Goal: Find specific page/section: Find specific page/section

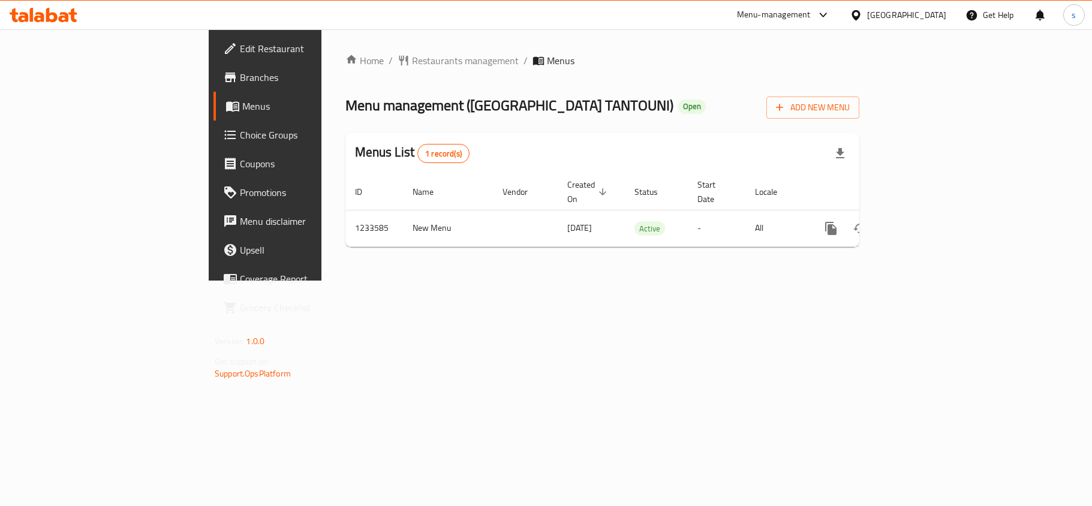
click at [890, 14] on div "[GEOGRAPHIC_DATA]" at bounding box center [906, 14] width 79 height 13
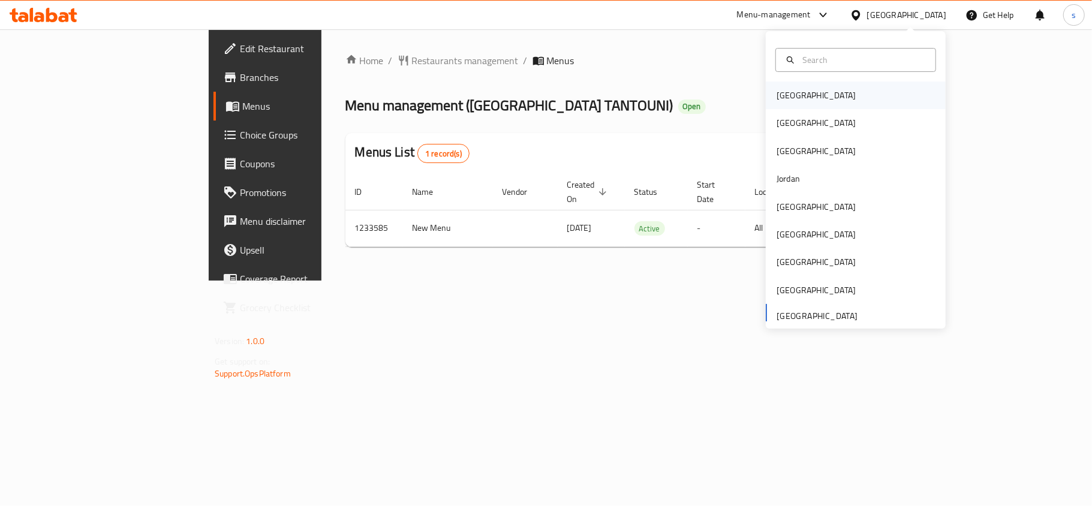
click at [778, 98] on div "[GEOGRAPHIC_DATA]" at bounding box center [816, 95] width 79 height 13
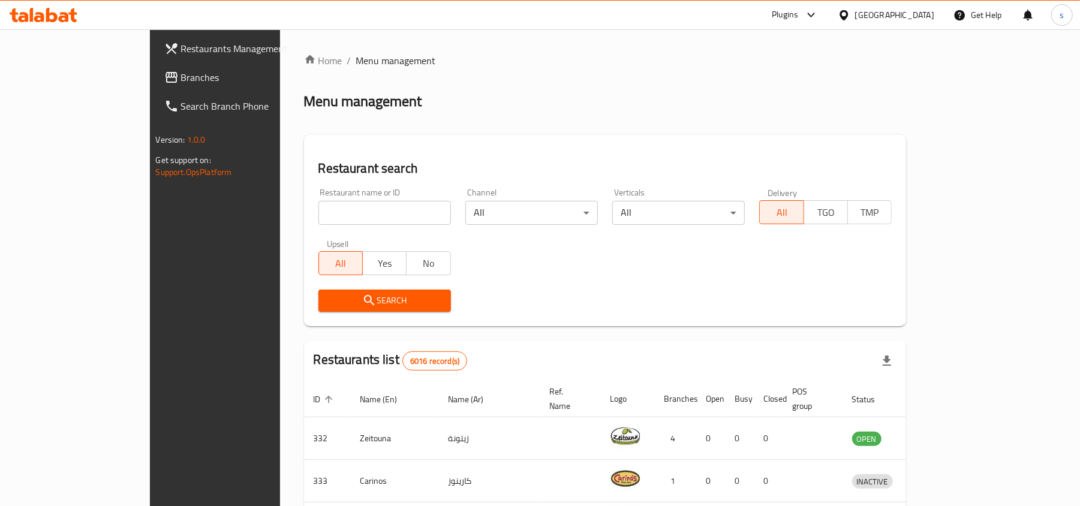
click at [912, 15] on div "[GEOGRAPHIC_DATA]" at bounding box center [894, 14] width 79 height 13
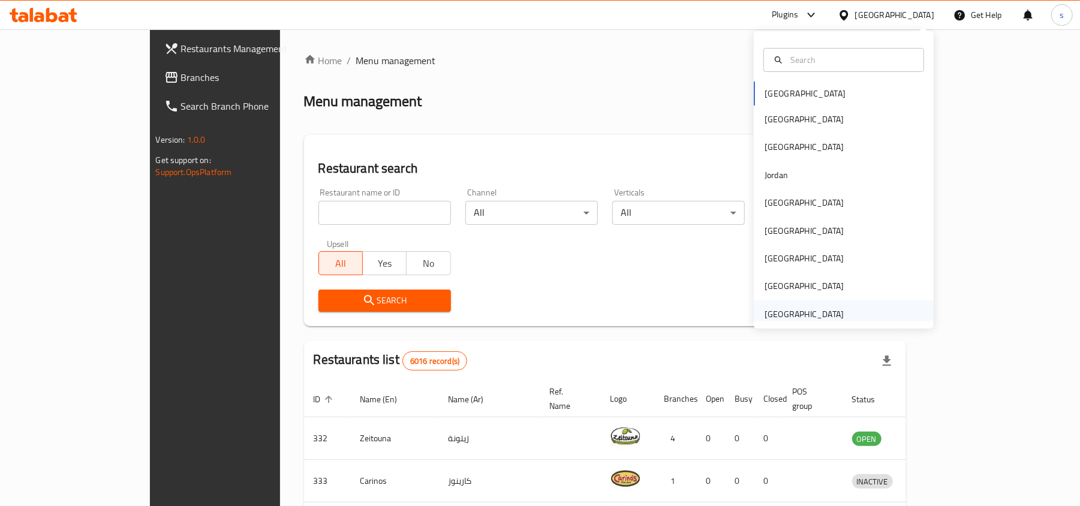
click at [774, 315] on div "[GEOGRAPHIC_DATA]" at bounding box center [804, 314] width 79 height 13
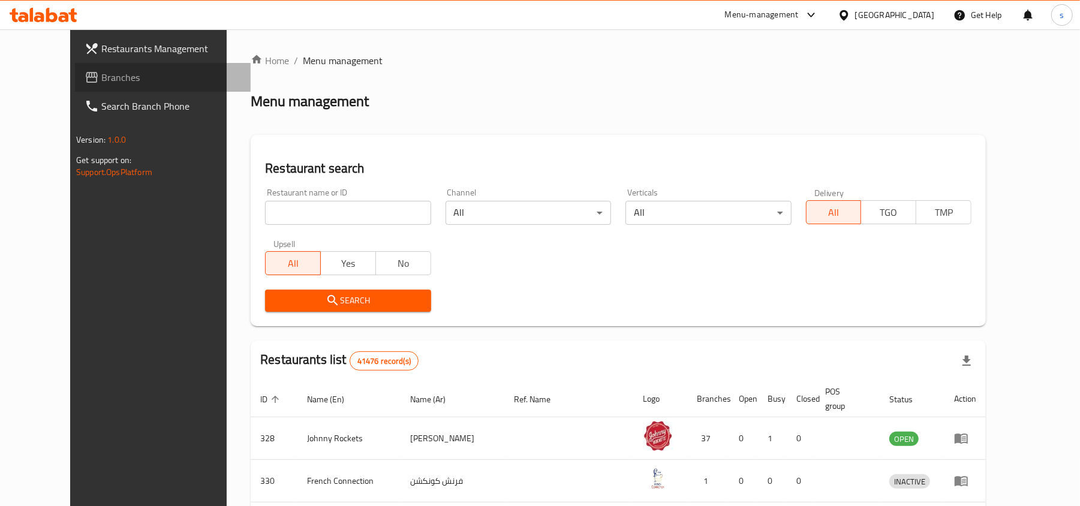
click at [101, 71] on span "Branches" at bounding box center [171, 77] width 140 height 14
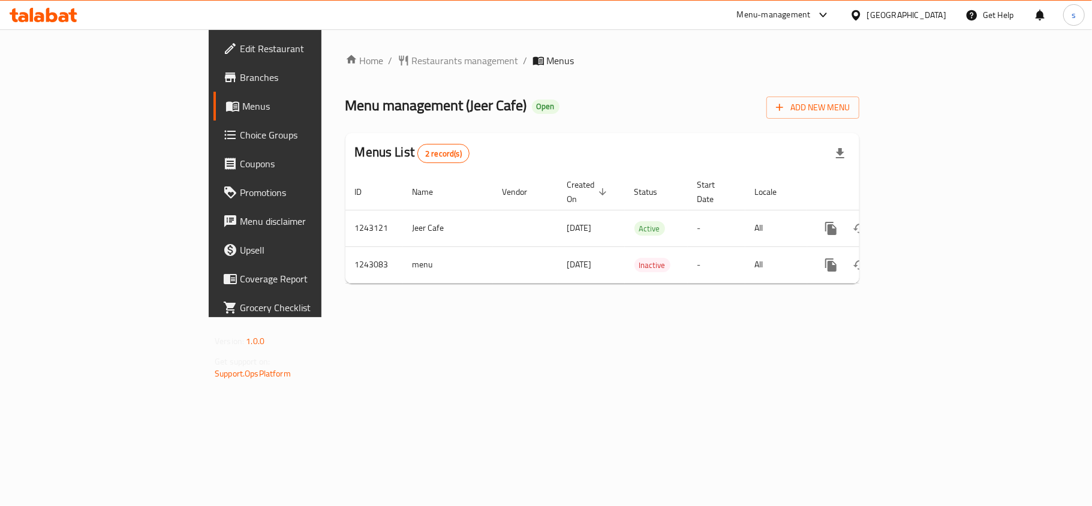
click at [886, 13] on div "[GEOGRAPHIC_DATA]" at bounding box center [906, 14] width 79 height 13
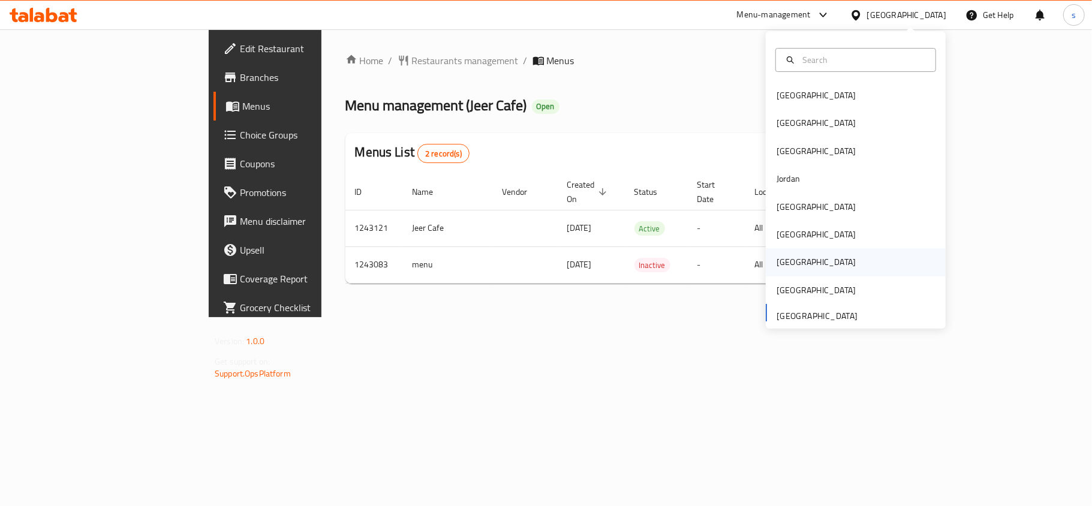
click at [777, 256] on div "[GEOGRAPHIC_DATA]" at bounding box center [816, 262] width 79 height 13
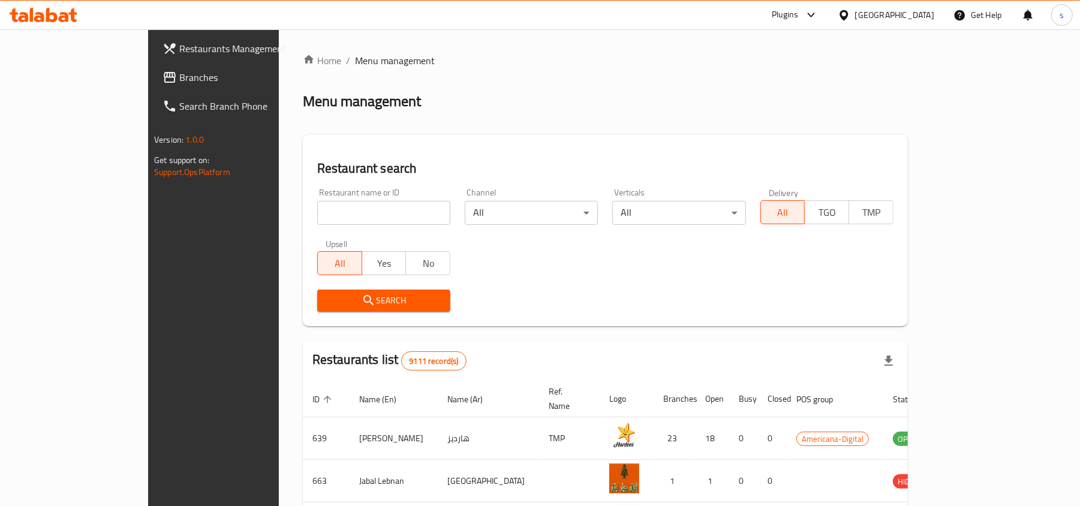
drag, startPoint x: 38, startPoint y: 83, endPoint x: 53, endPoint y: 84, distance: 15.0
click at [179, 82] on span "Branches" at bounding box center [249, 77] width 140 height 14
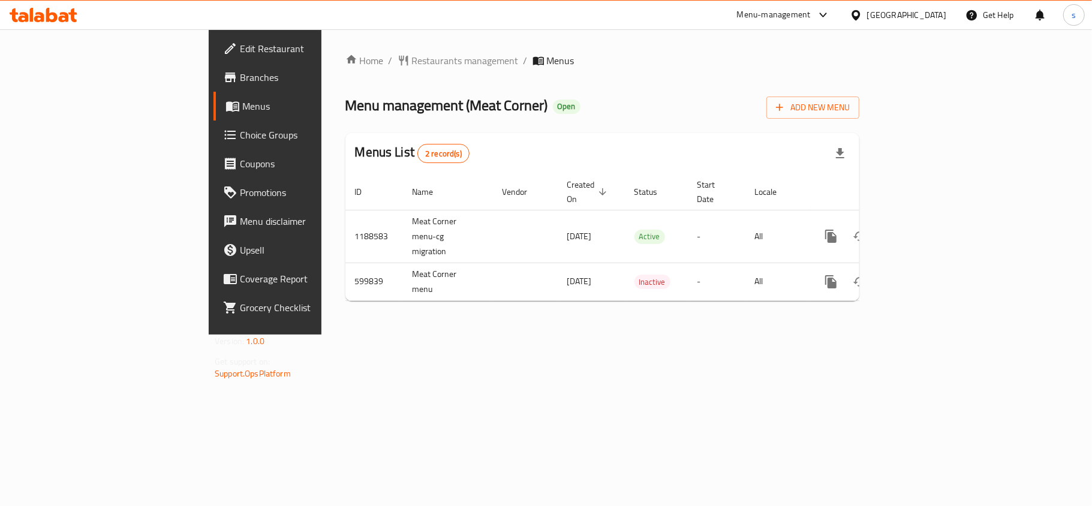
click at [929, 13] on div "[GEOGRAPHIC_DATA]" at bounding box center [906, 14] width 79 height 13
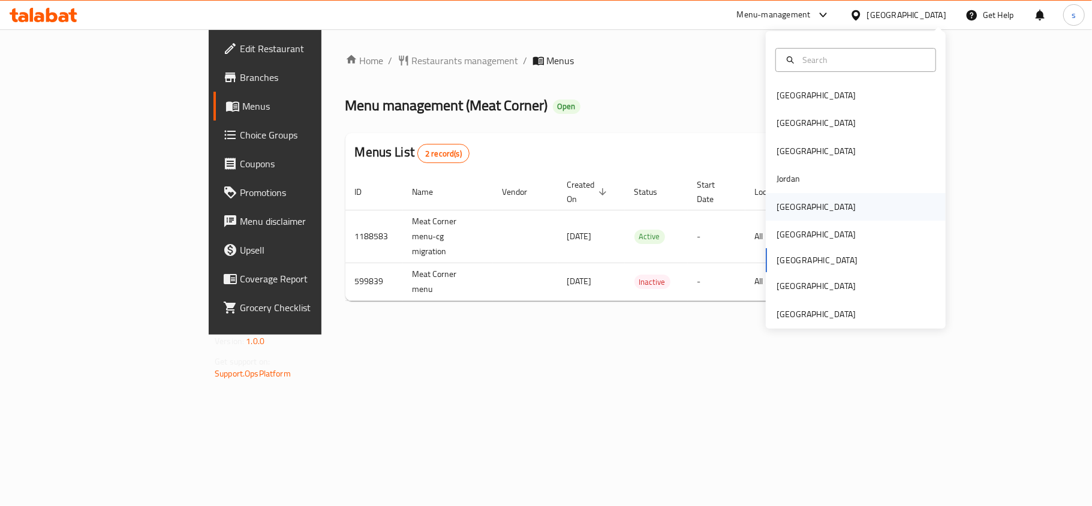
click at [787, 211] on div "[GEOGRAPHIC_DATA]" at bounding box center [816, 206] width 79 height 13
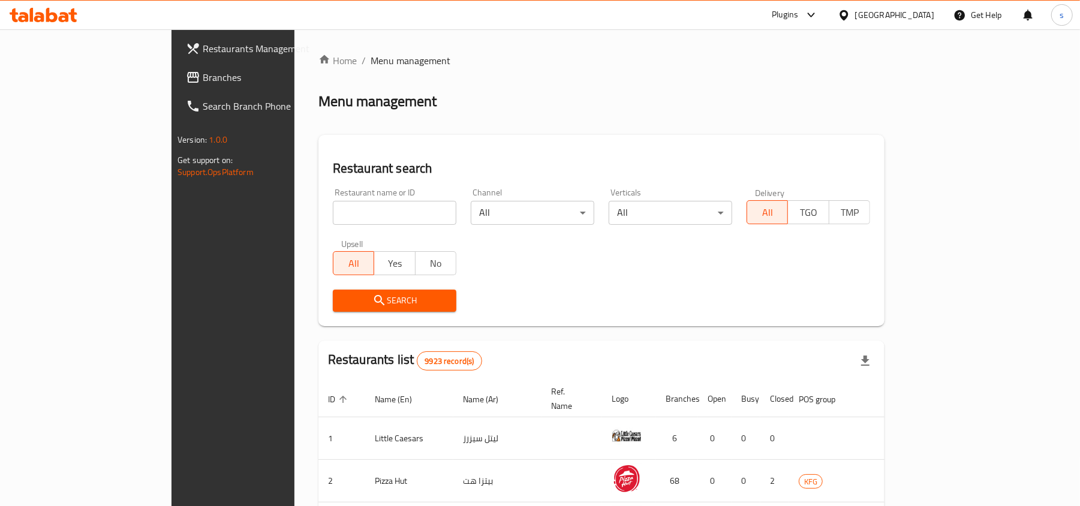
click at [203, 74] on span "Branches" at bounding box center [273, 77] width 140 height 14
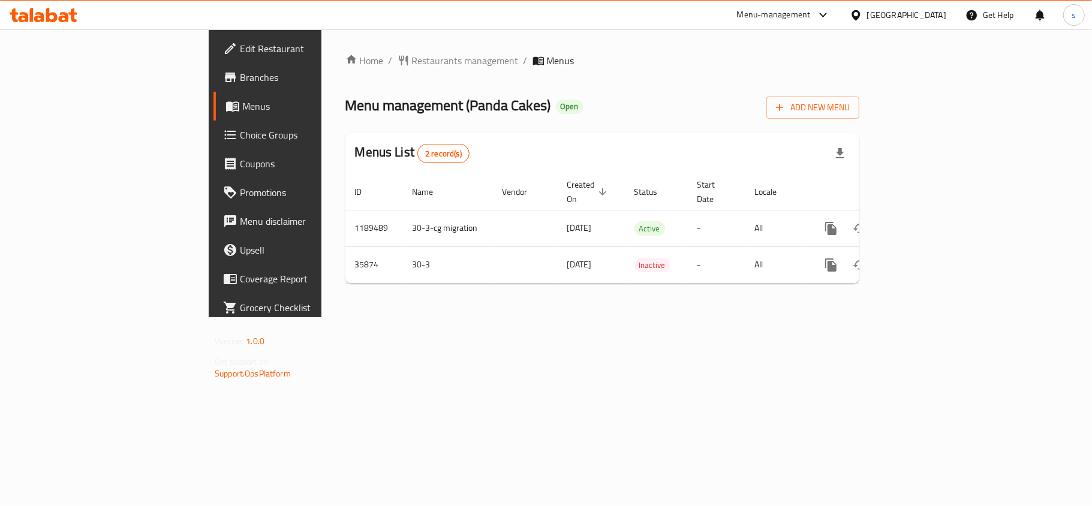
click at [927, 14] on div "[GEOGRAPHIC_DATA]" at bounding box center [906, 14] width 79 height 13
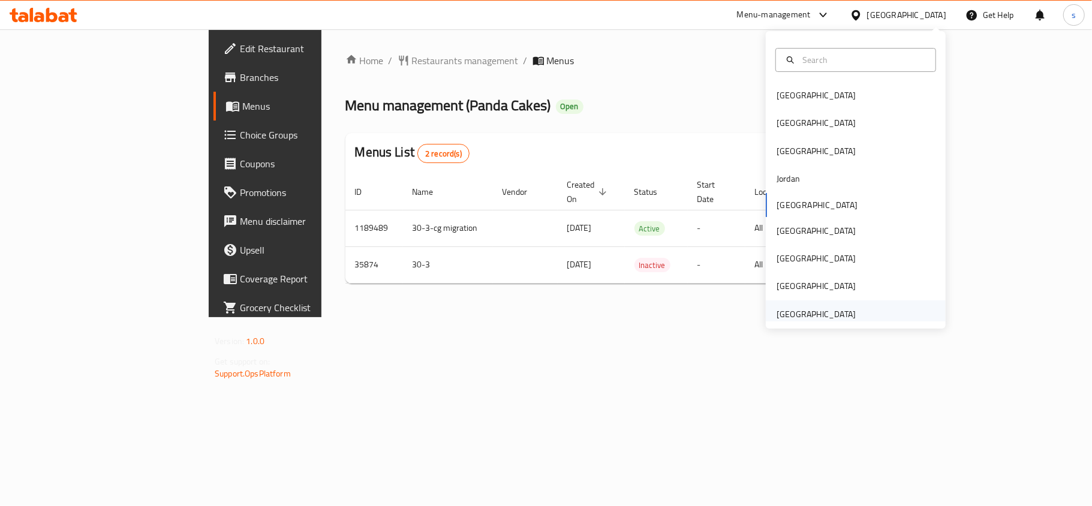
click at [811, 313] on div "[GEOGRAPHIC_DATA]" at bounding box center [816, 314] width 79 height 13
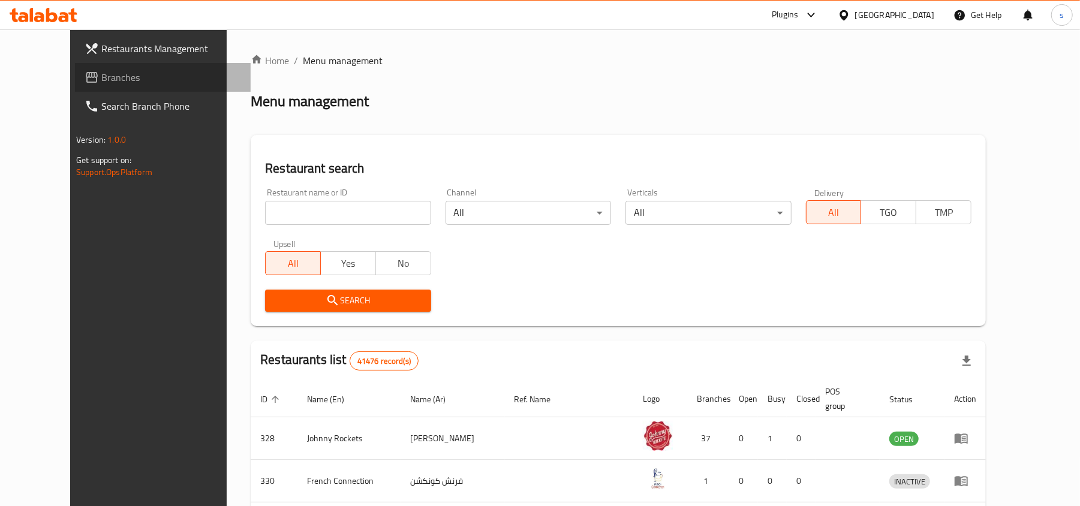
click at [101, 73] on span "Branches" at bounding box center [171, 77] width 140 height 14
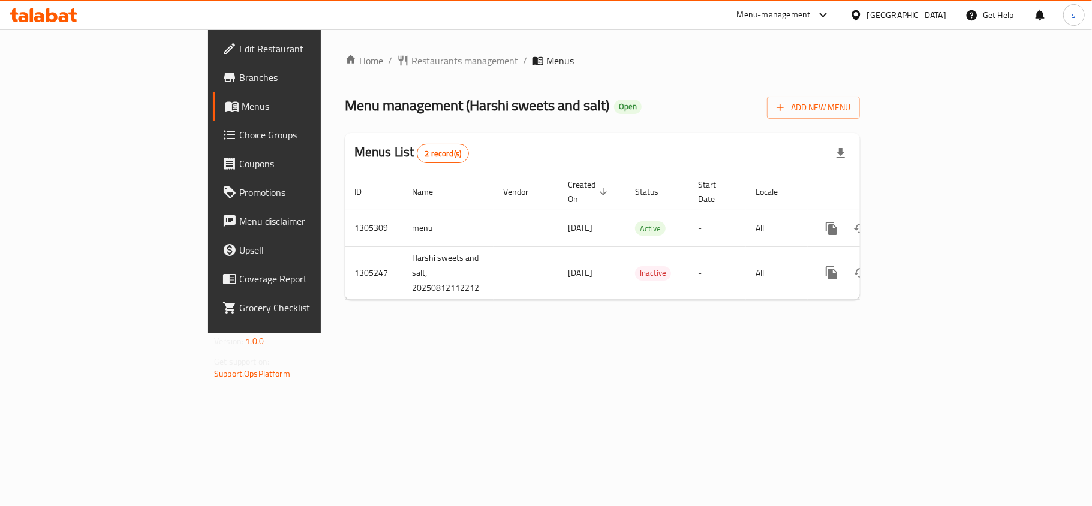
click at [893, 11] on div "[GEOGRAPHIC_DATA]" at bounding box center [906, 14] width 79 height 13
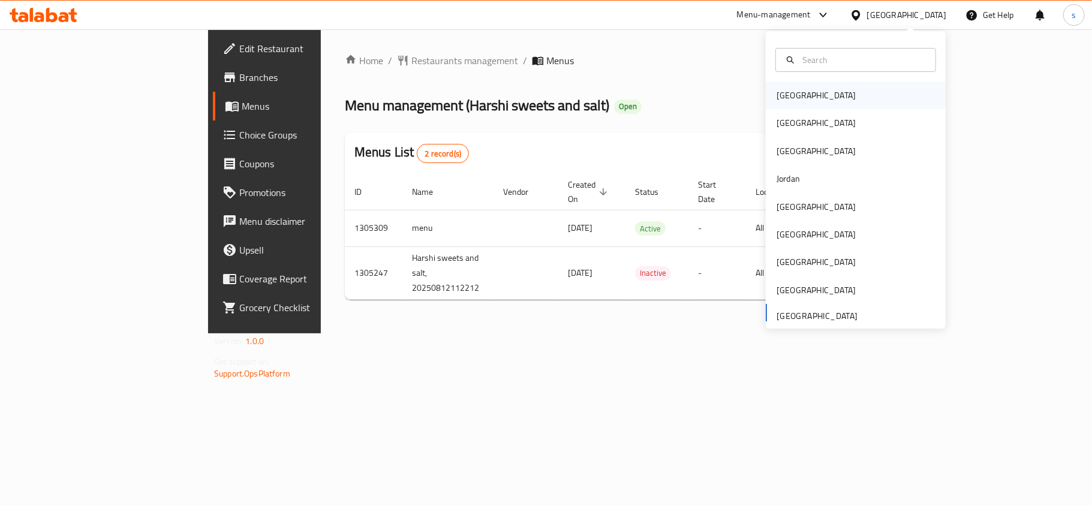
click at [783, 99] on div "[GEOGRAPHIC_DATA]" at bounding box center [816, 95] width 79 height 13
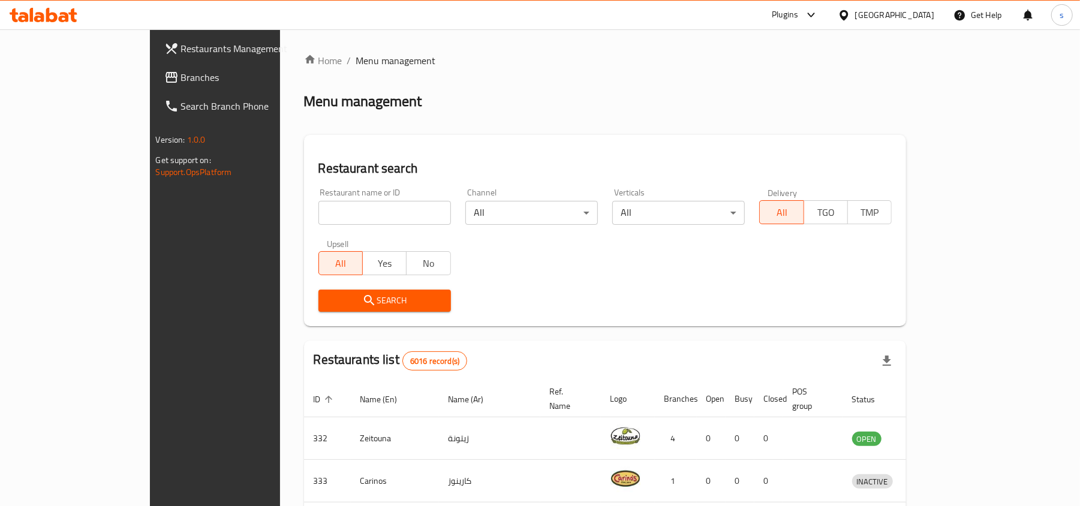
click at [929, 15] on div "[GEOGRAPHIC_DATA]" at bounding box center [894, 14] width 79 height 13
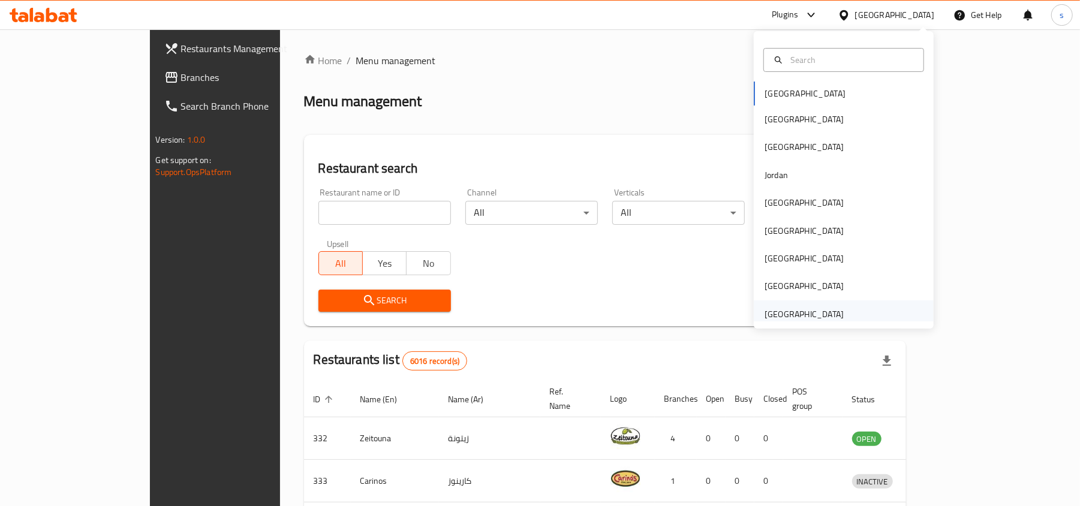
click at [812, 313] on div "[GEOGRAPHIC_DATA]" at bounding box center [804, 314] width 79 height 13
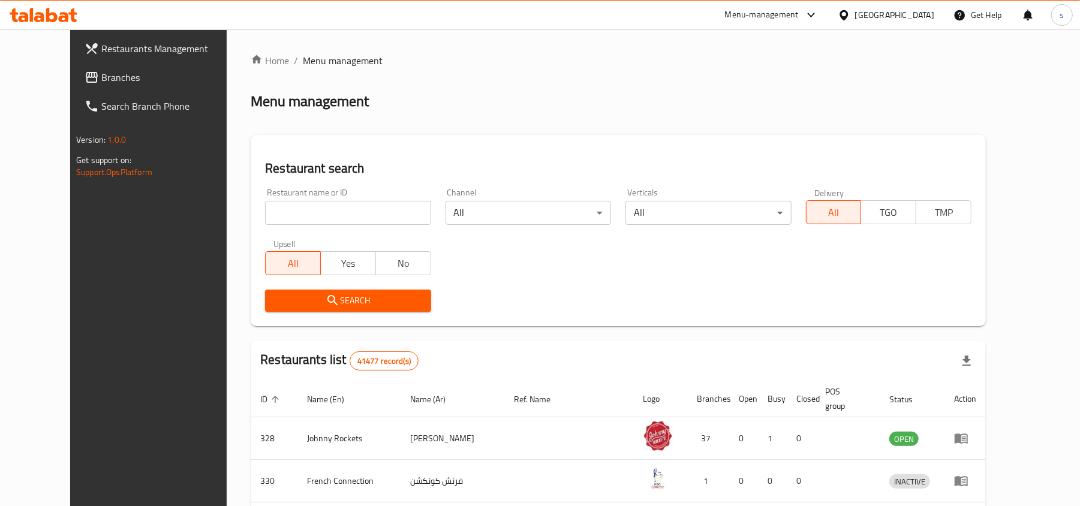
click at [101, 72] on span "Branches" at bounding box center [171, 77] width 140 height 14
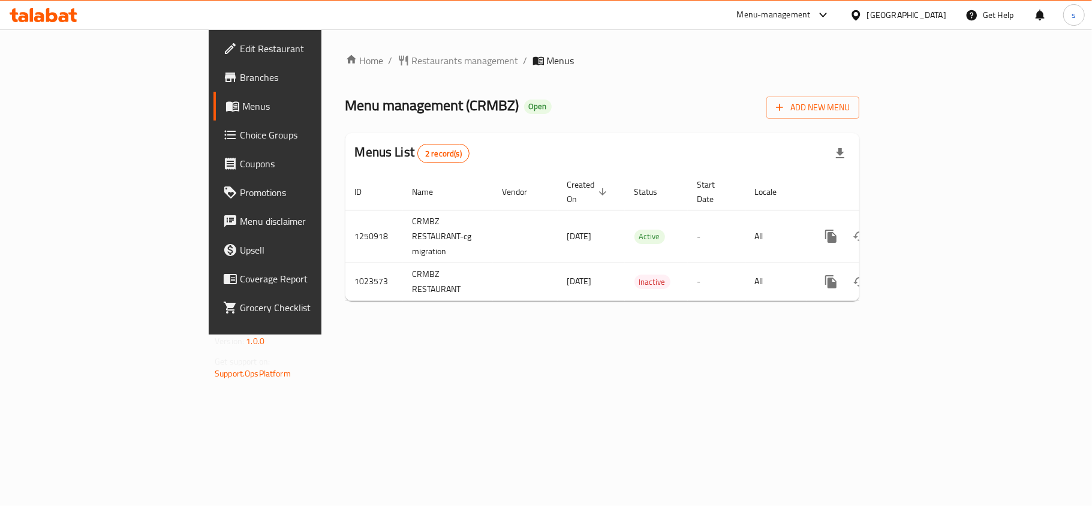
click at [896, 13] on div "[GEOGRAPHIC_DATA]" at bounding box center [906, 14] width 79 height 13
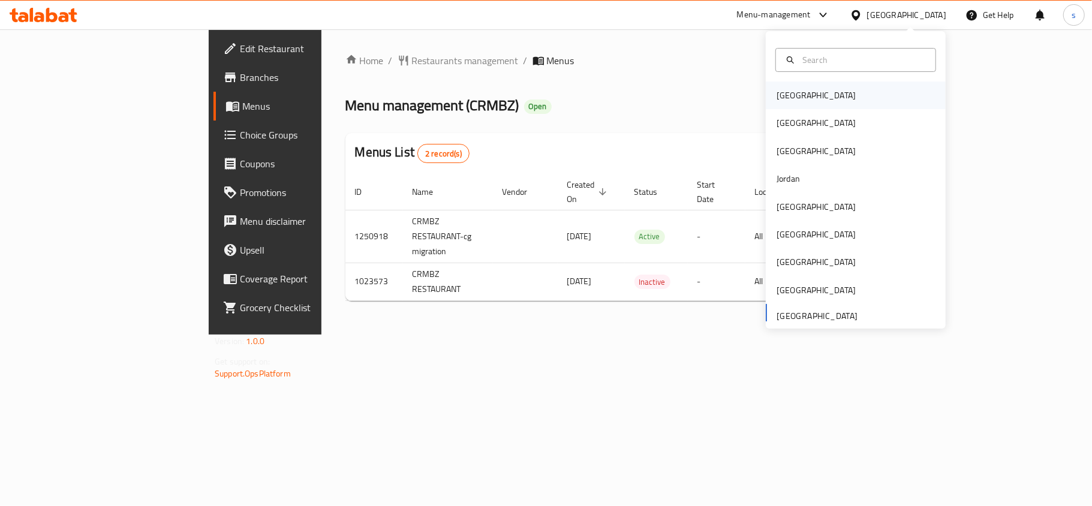
click at [777, 97] on div "[GEOGRAPHIC_DATA]" at bounding box center [816, 95] width 79 height 13
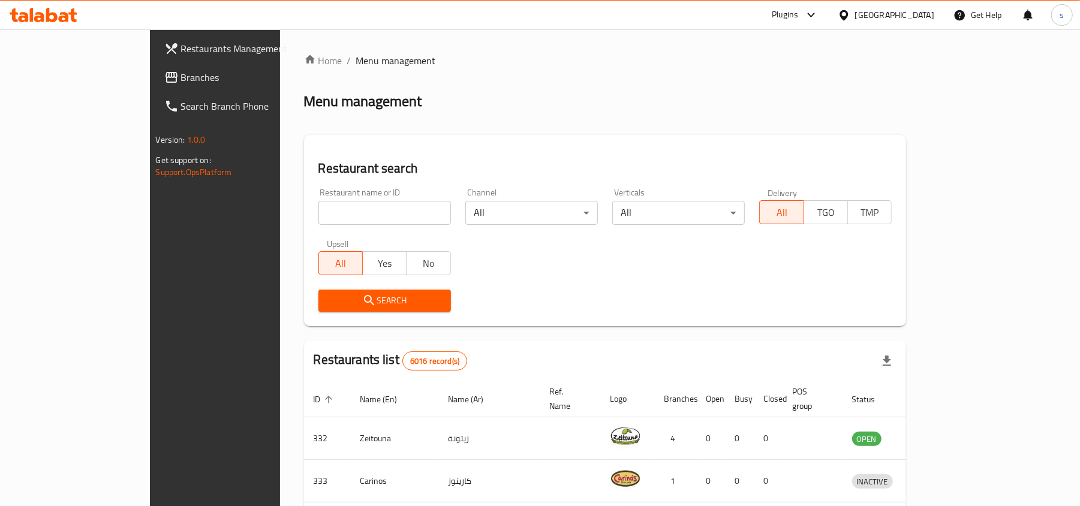
click at [925, 14] on div "[GEOGRAPHIC_DATA]" at bounding box center [894, 14] width 79 height 13
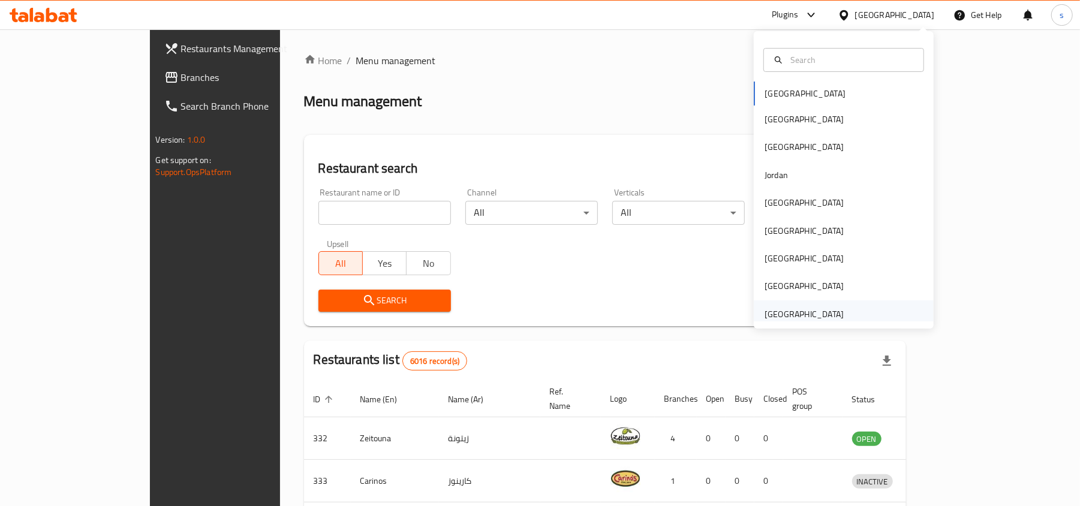
click at [831, 314] on div "[GEOGRAPHIC_DATA]" at bounding box center [804, 315] width 98 height 28
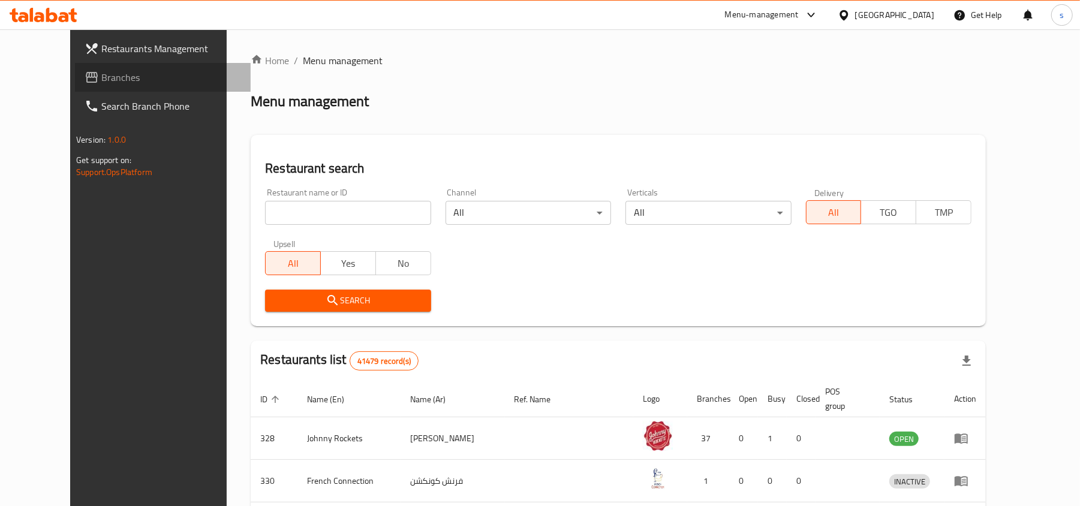
click at [101, 77] on span "Branches" at bounding box center [171, 77] width 140 height 14
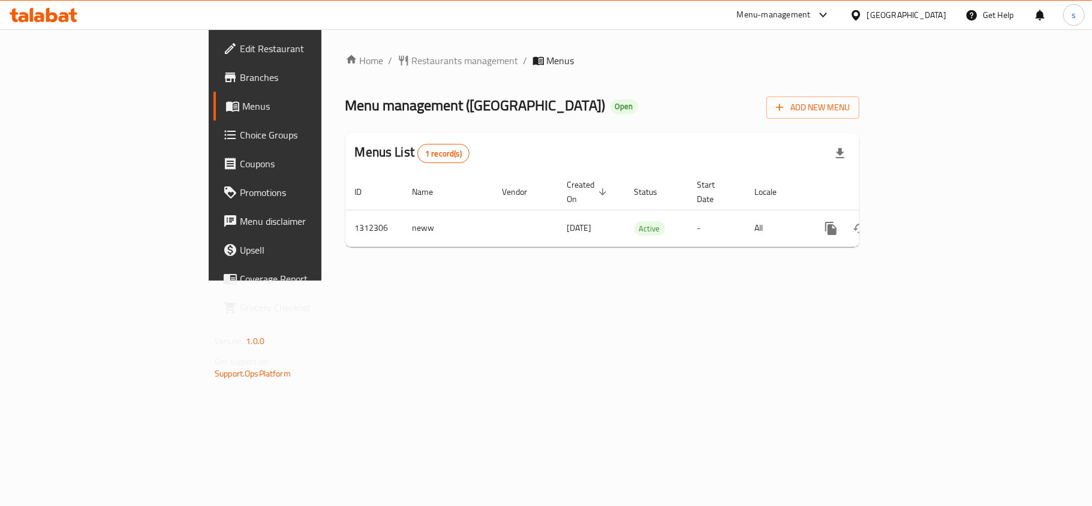
click at [918, 19] on div "[GEOGRAPHIC_DATA]" at bounding box center [906, 14] width 79 height 13
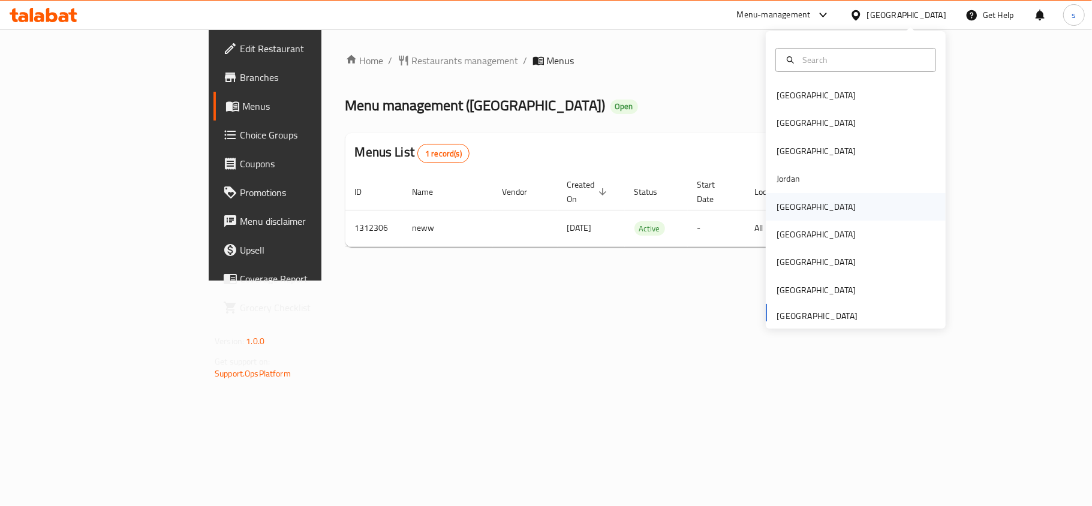
click at [777, 209] on div "[GEOGRAPHIC_DATA]" at bounding box center [816, 206] width 79 height 13
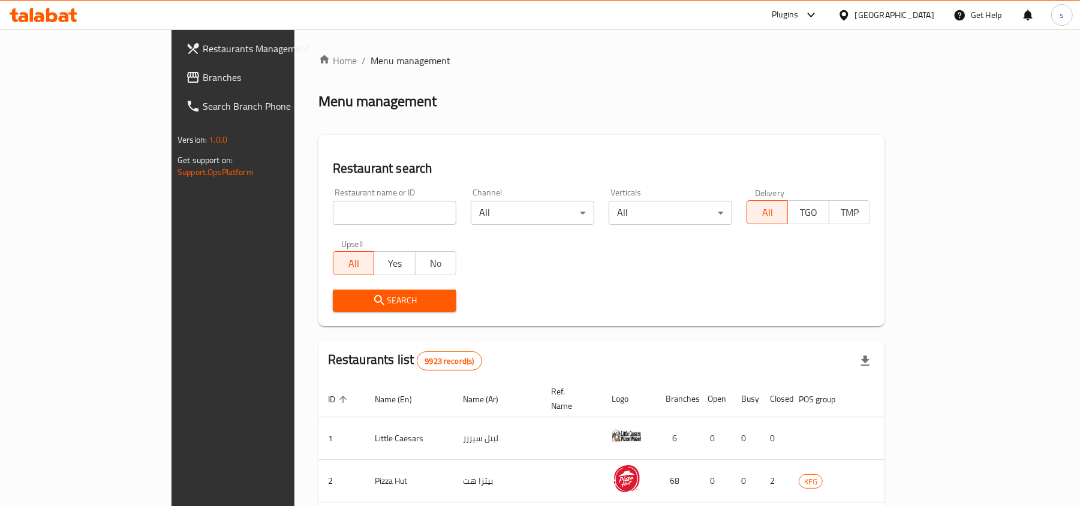
click at [203, 77] on span "Branches" at bounding box center [273, 77] width 140 height 14
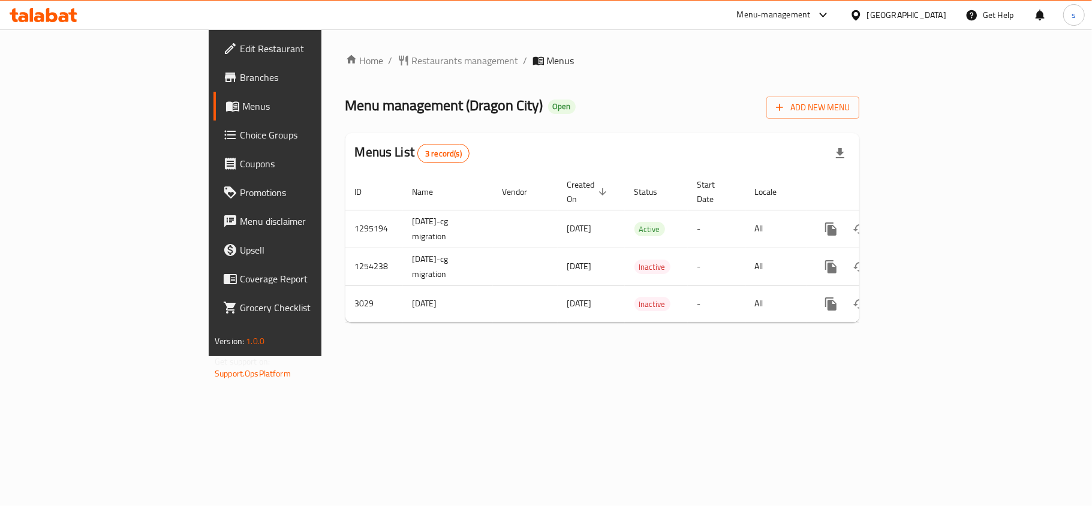
click at [930, 17] on div "[GEOGRAPHIC_DATA]" at bounding box center [906, 14] width 79 height 13
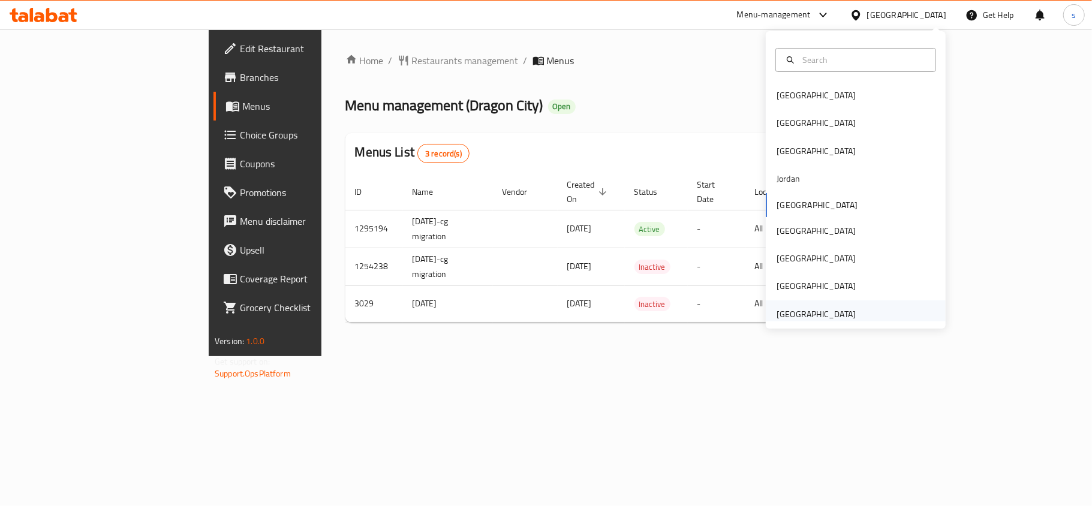
click at [831, 318] on div "[GEOGRAPHIC_DATA]" at bounding box center [816, 314] width 79 height 13
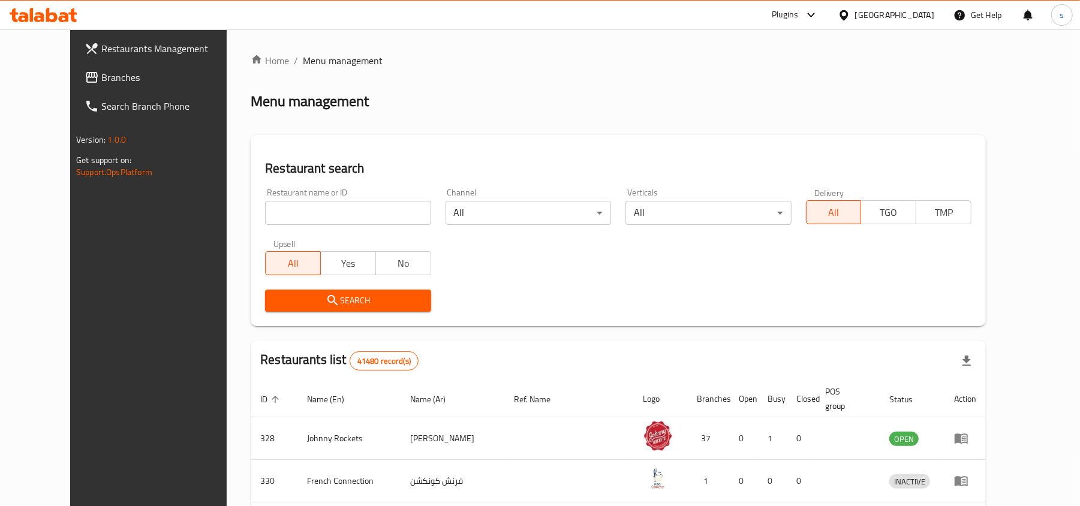
drag, startPoint x: 65, startPoint y: 79, endPoint x: 76, endPoint y: 84, distance: 11.3
click at [101, 79] on span "Branches" at bounding box center [171, 77] width 140 height 14
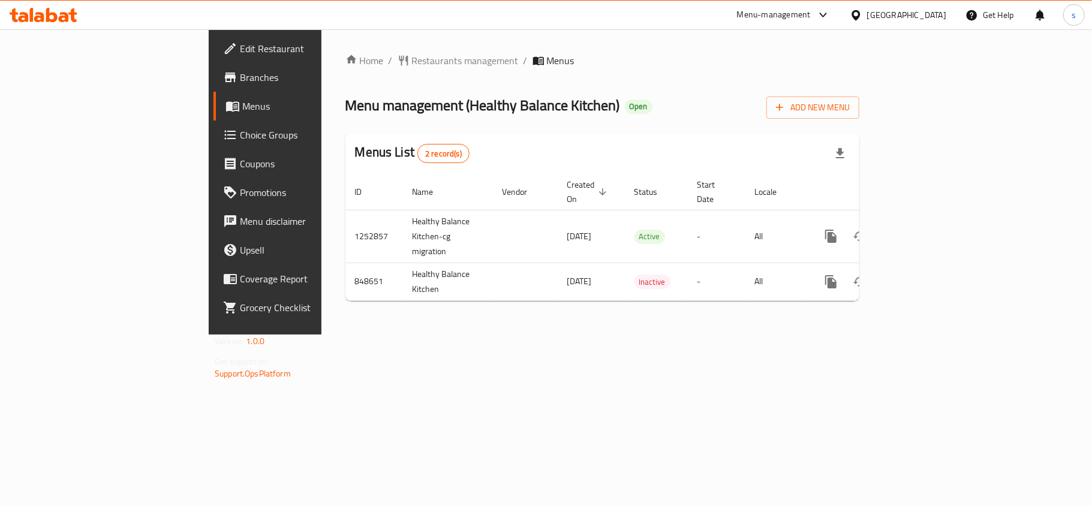
click at [891, 13] on div "[GEOGRAPHIC_DATA]" at bounding box center [906, 14] width 79 height 13
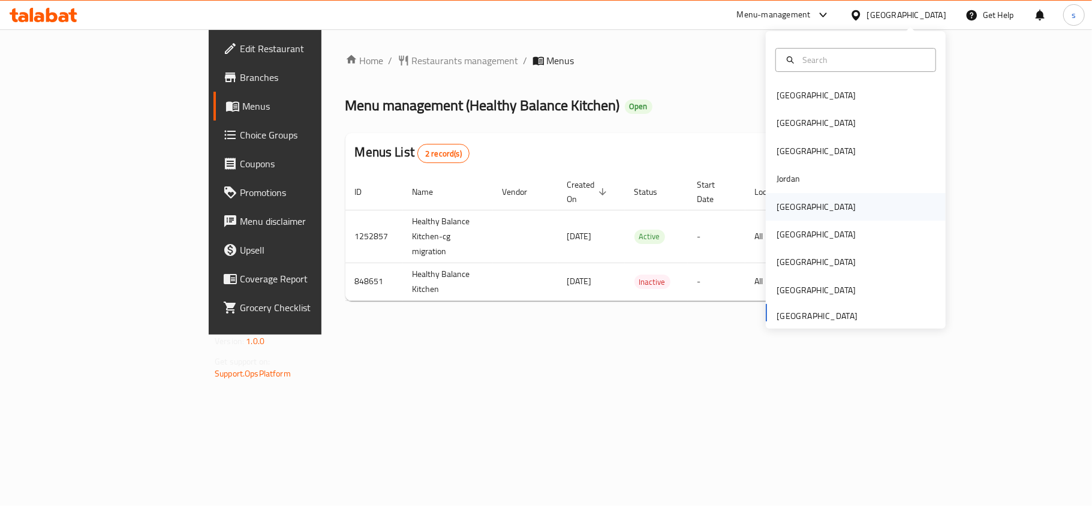
click at [777, 212] on div "[GEOGRAPHIC_DATA]" at bounding box center [816, 206] width 79 height 13
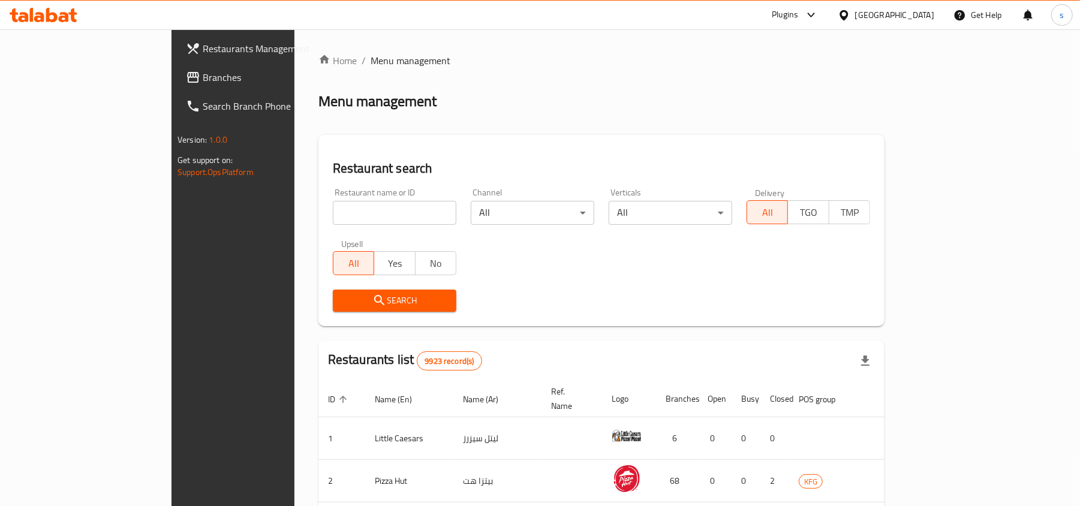
click at [203, 78] on span "Branches" at bounding box center [273, 77] width 140 height 14
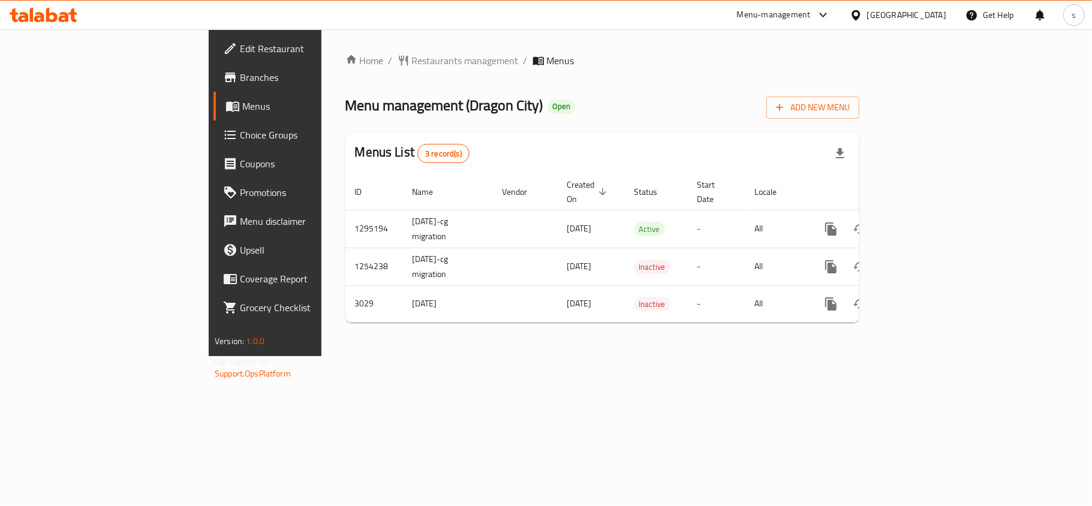
click at [932, 13] on div "[GEOGRAPHIC_DATA]" at bounding box center [906, 14] width 79 height 13
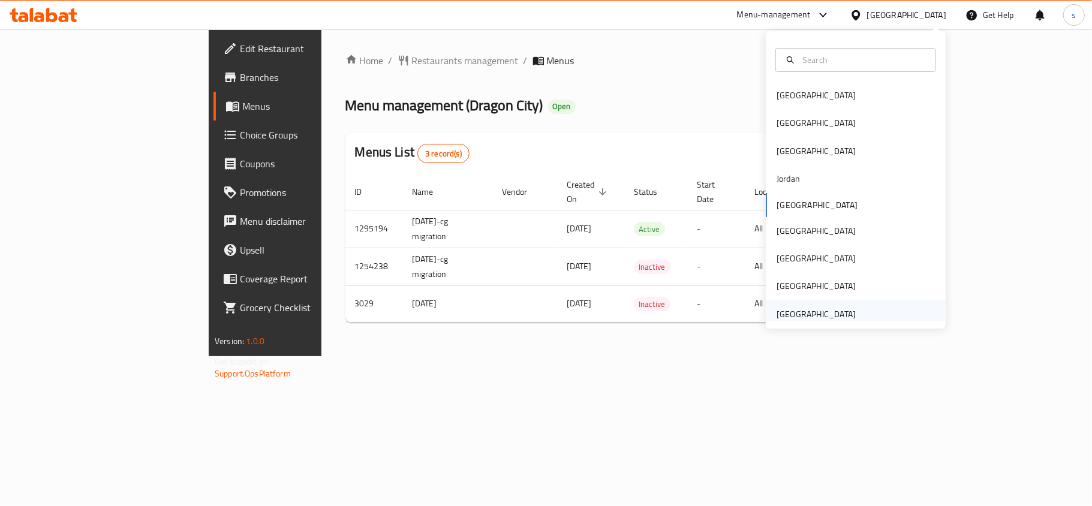
click at [828, 312] on div "[GEOGRAPHIC_DATA]" at bounding box center [816, 314] width 79 height 13
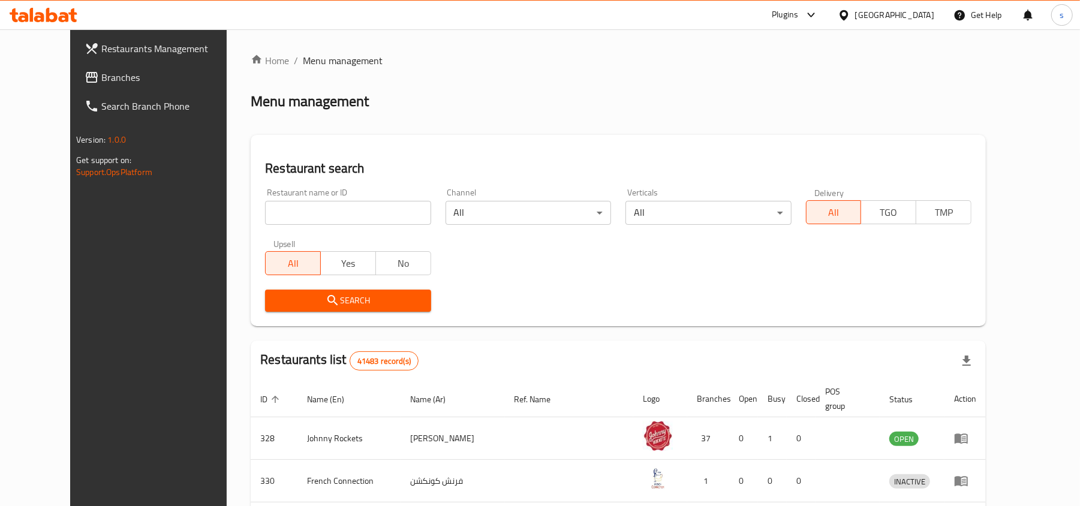
click at [101, 75] on span "Branches" at bounding box center [171, 77] width 140 height 14
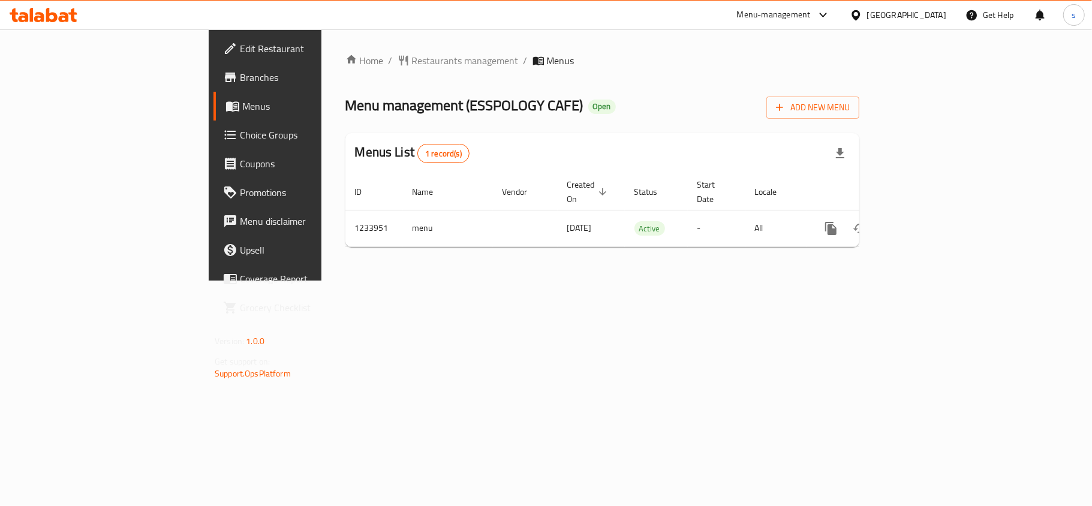
click at [884, 15] on div "[GEOGRAPHIC_DATA]" at bounding box center [906, 14] width 79 height 13
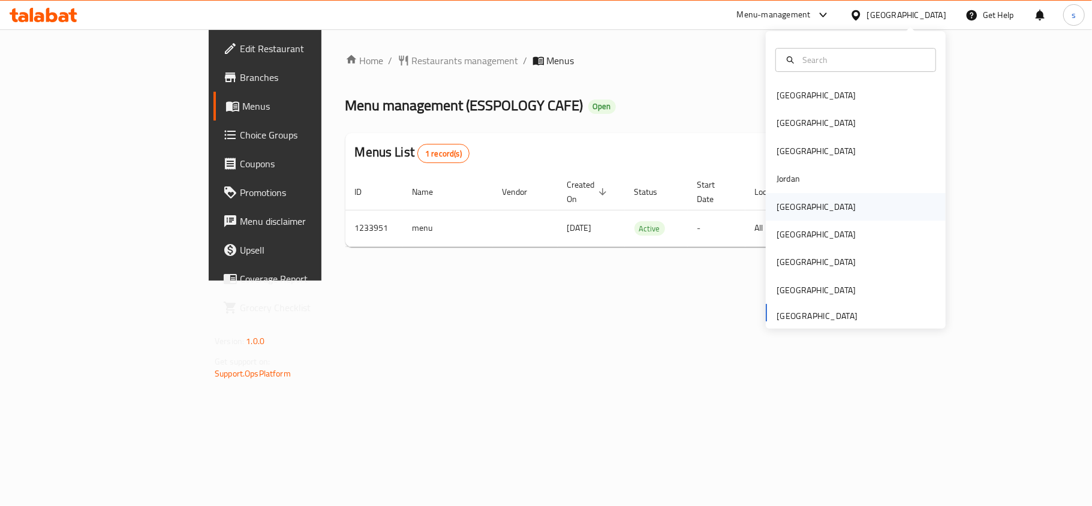
click at [786, 209] on div "[GEOGRAPHIC_DATA]" at bounding box center [816, 206] width 79 height 13
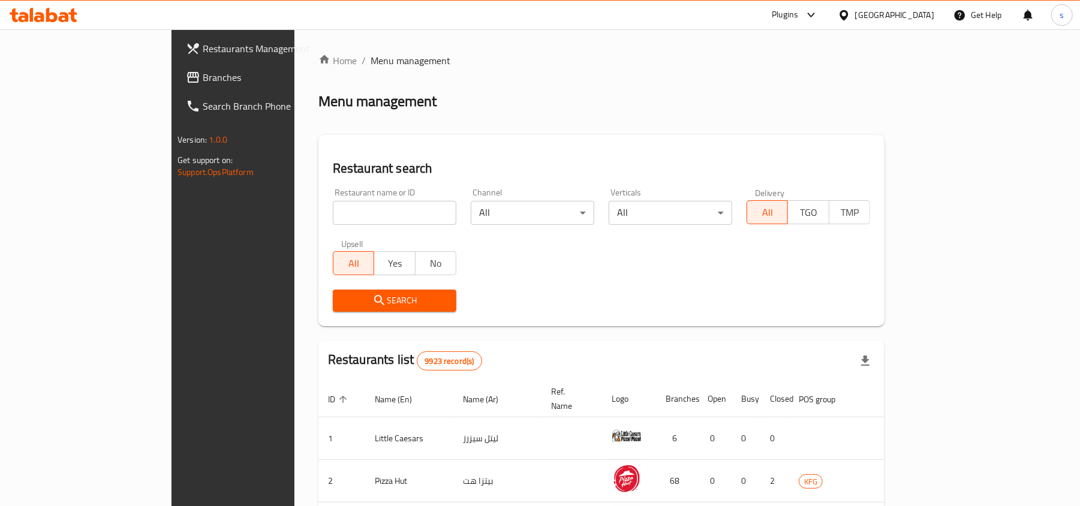
click at [203, 77] on span "Branches" at bounding box center [273, 77] width 140 height 14
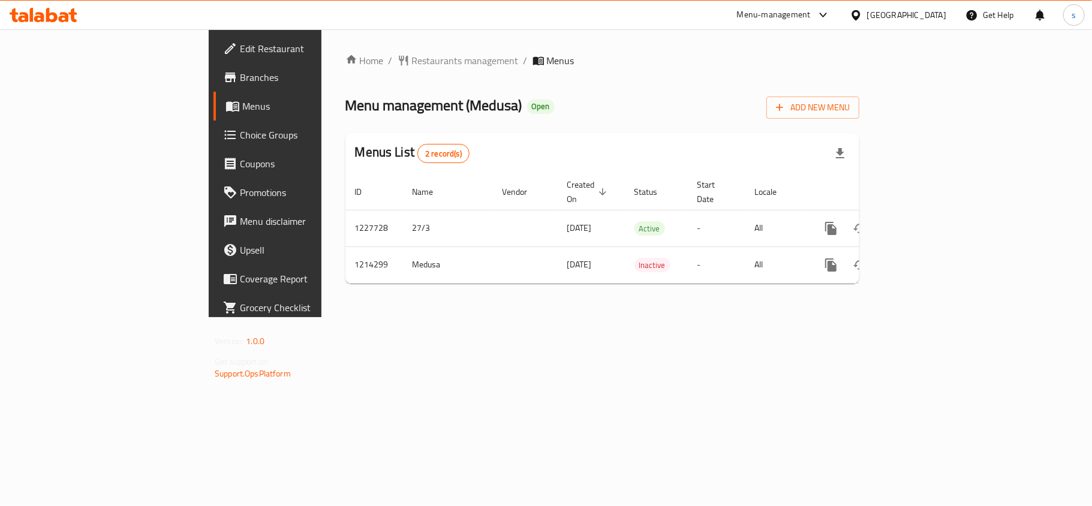
click at [944, 18] on div "[GEOGRAPHIC_DATA]" at bounding box center [906, 14] width 79 height 13
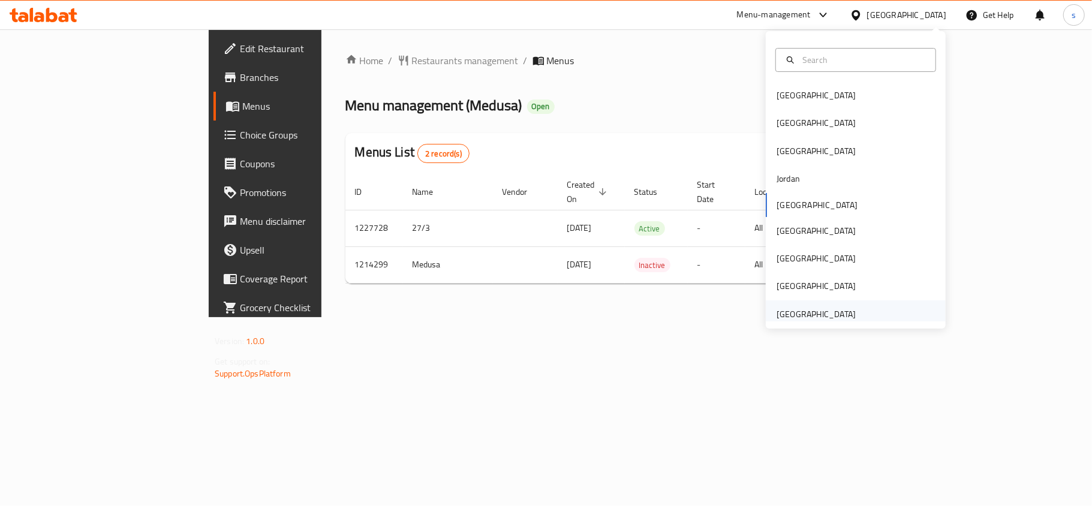
click at [804, 317] on div "[GEOGRAPHIC_DATA]" at bounding box center [816, 314] width 79 height 13
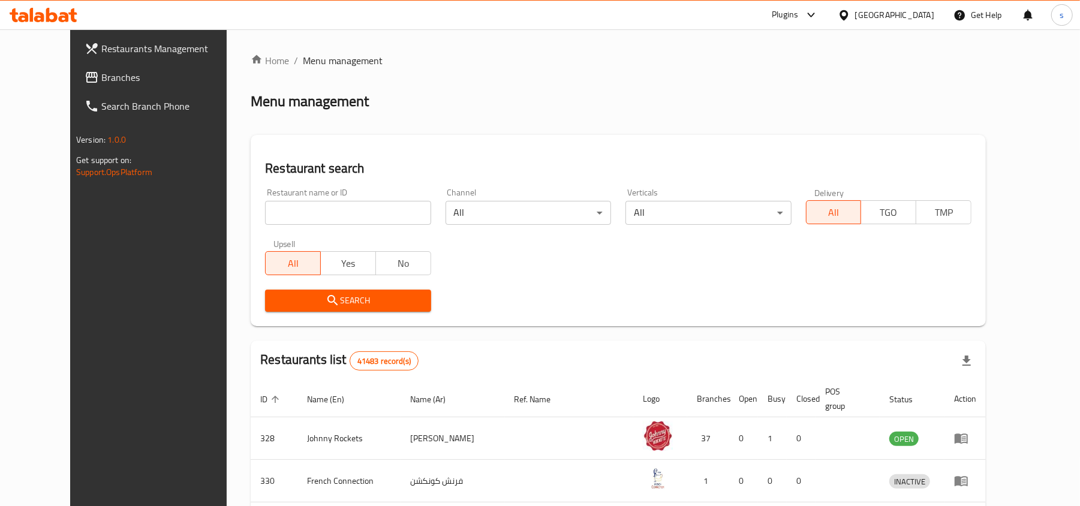
click at [101, 77] on span "Branches" at bounding box center [171, 77] width 140 height 14
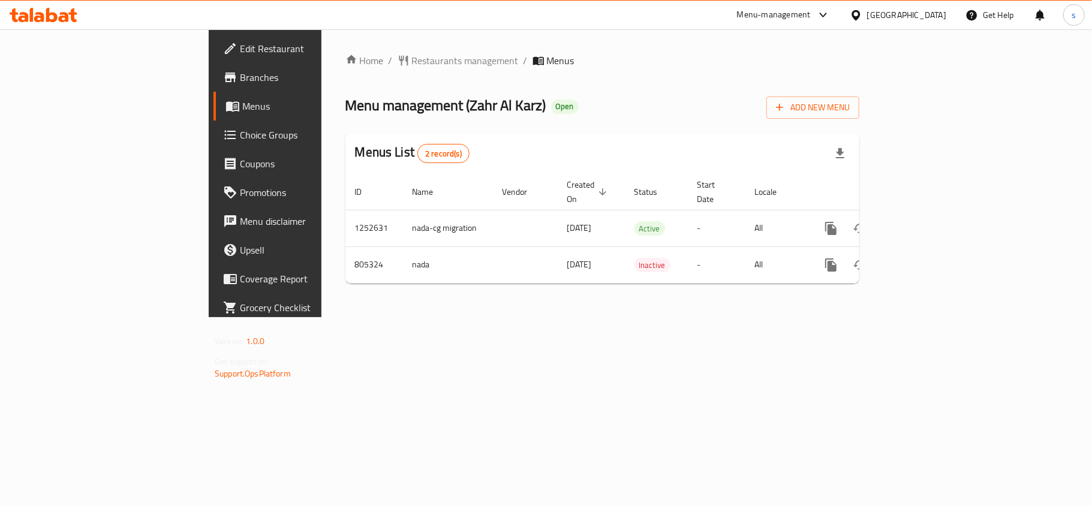
click at [906, 13] on div "[GEOGRAPHIC_DATA]" at bounding box center [906, 14] width 79 height 13
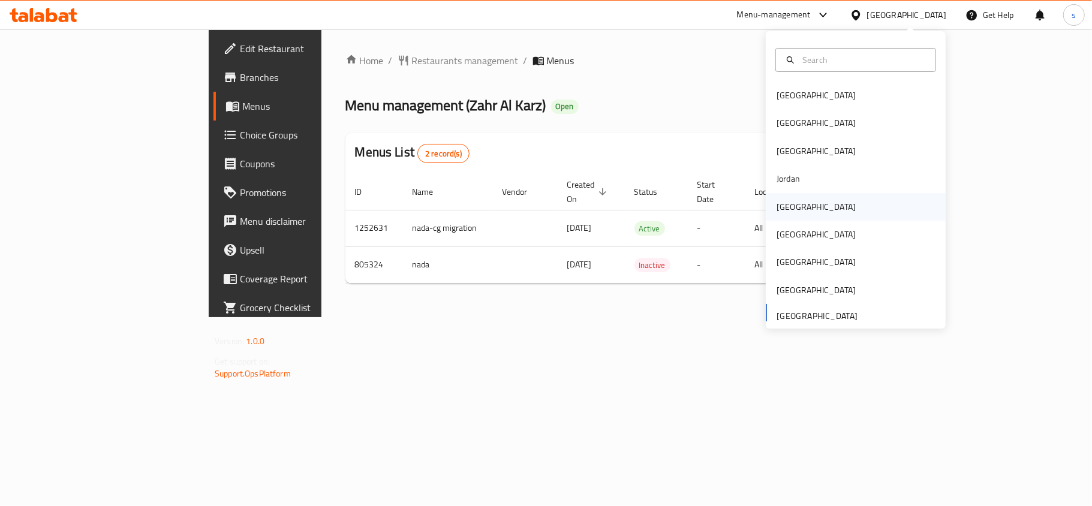
click at [780, 211] on div "[GEOGRAPHIC_DATA]" at bounding box center [816, 206] width 79 height 13
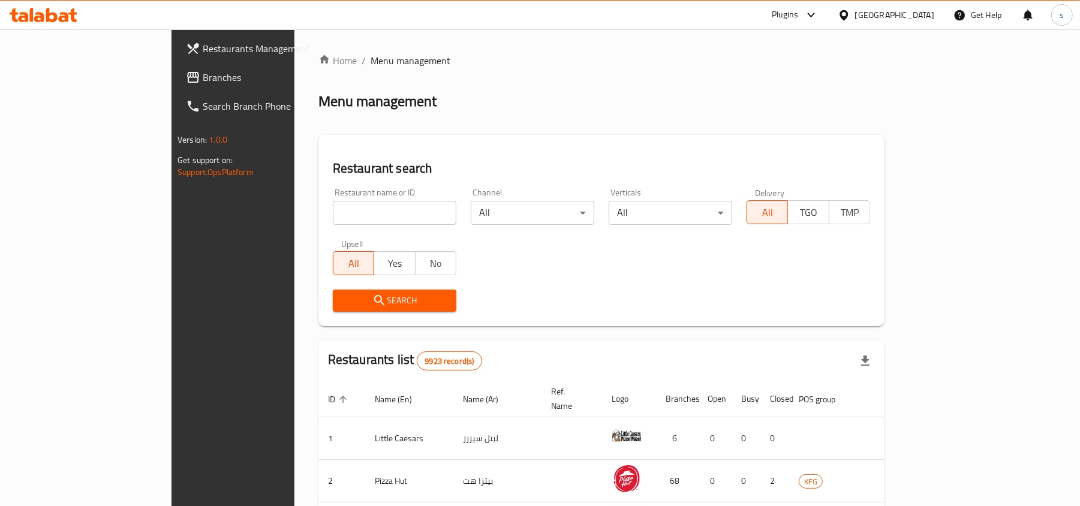
click at [203, 80] on span "Branches" at bounding box center [273, 77] width 140 height 14
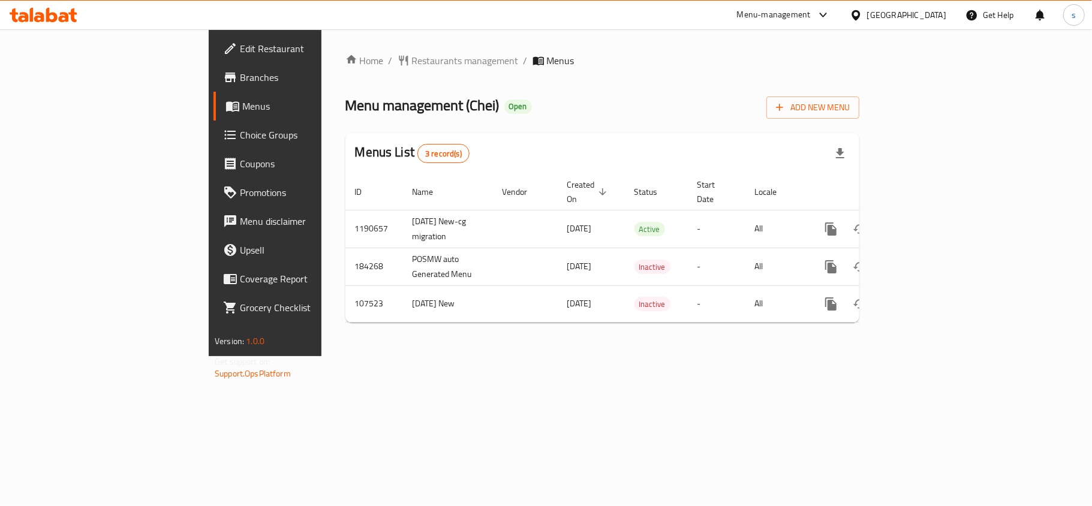
click at [944, 11] on div "[GEOGRAPHIC_DATA]" at bounding box center [906, 14] width 79 height 13
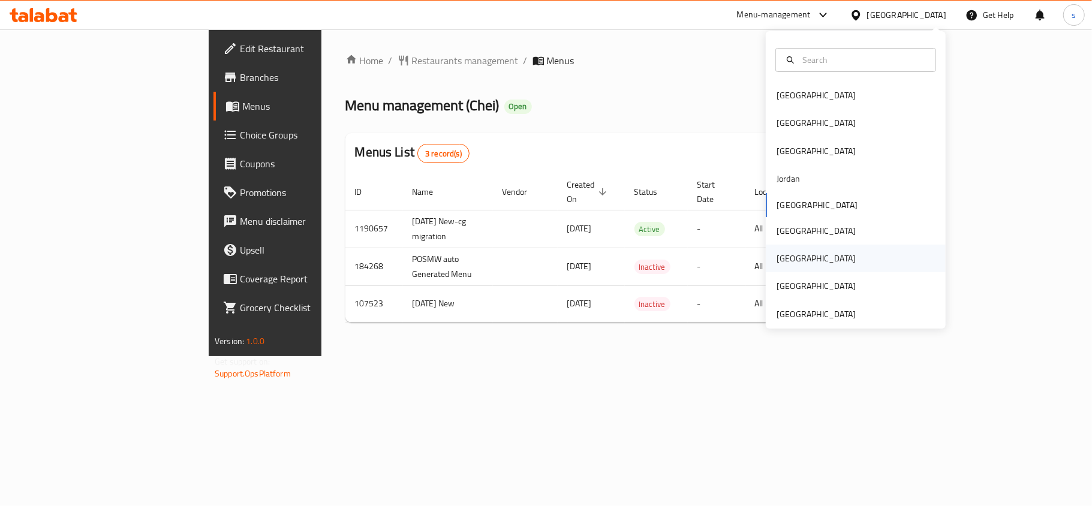
click at [783, 255] on div "[GEOGRAPHIC_DATA]" at bounding box center [816, 258] width 79 height 13
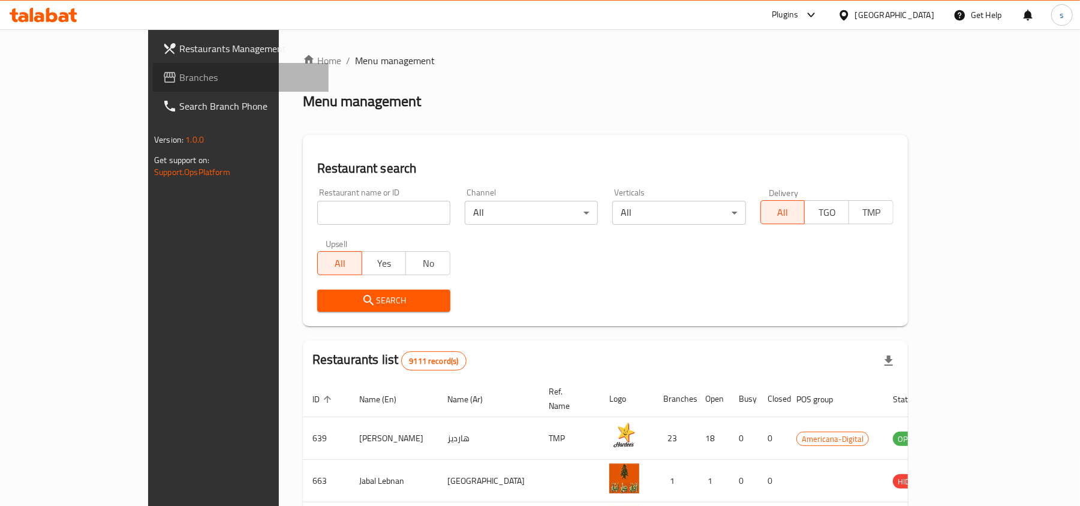
click at [153, 67] on link "Branches" at bounding box center [241, 77] width 176 height 29
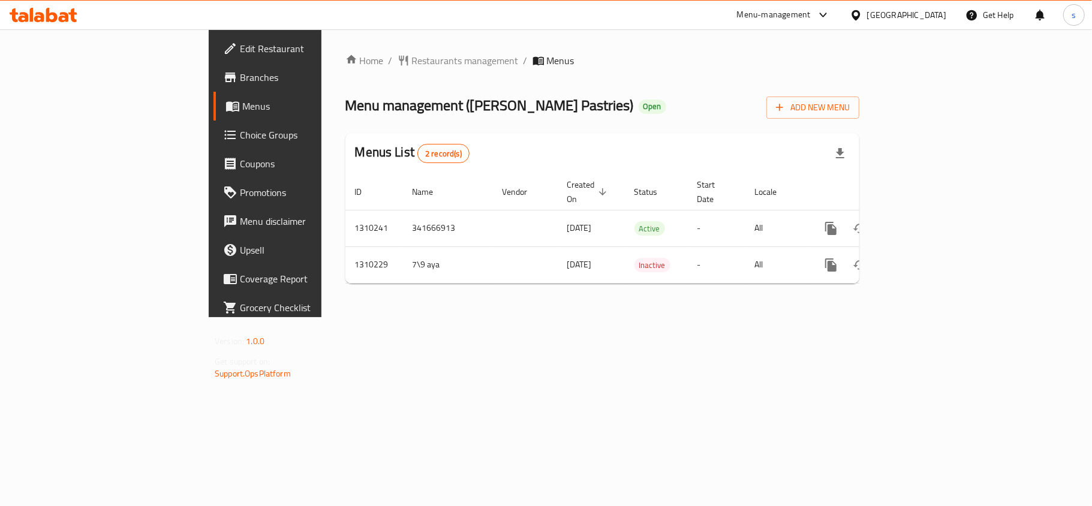
click at [932, 13] on div "[GEOGRAPHIC_DATA]" at bounding box center [906, 14] width 79 height 13
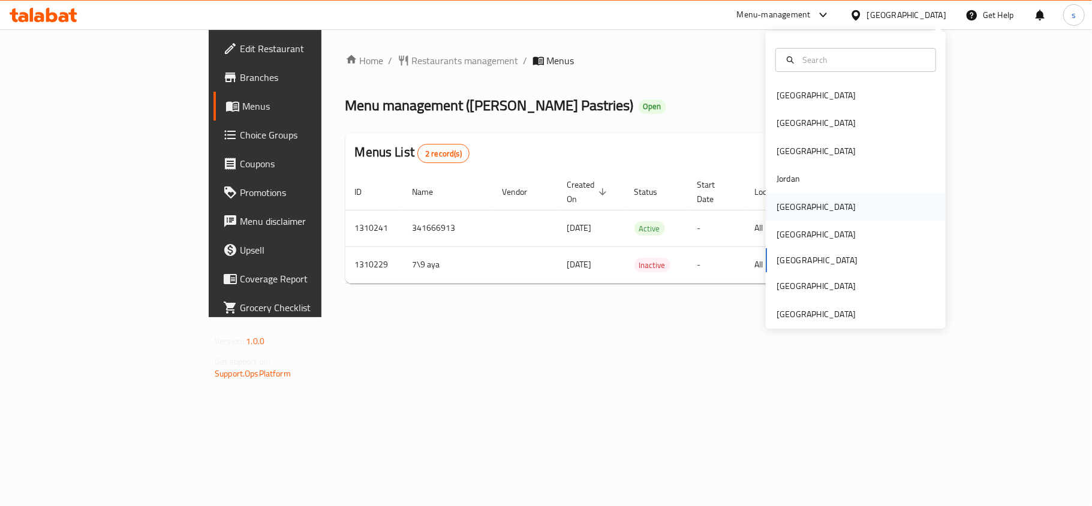
click at [778, 209] on div "[GEOGRAPHIC_DATA]" at bounding box center [816, 206] width 79 height 13
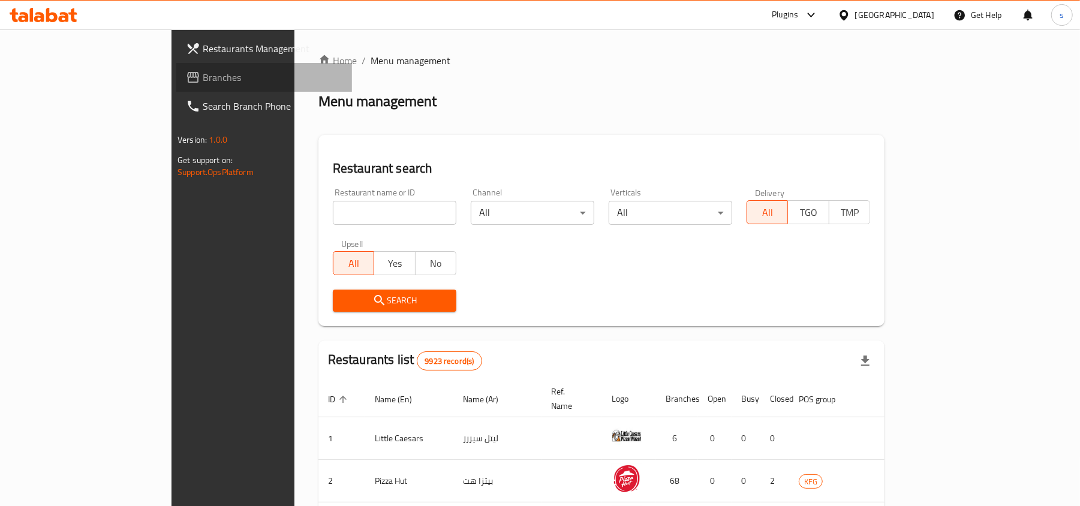
click at [203, 75] on span "Branches" at bounding box center [273, 77] width 140 height 14
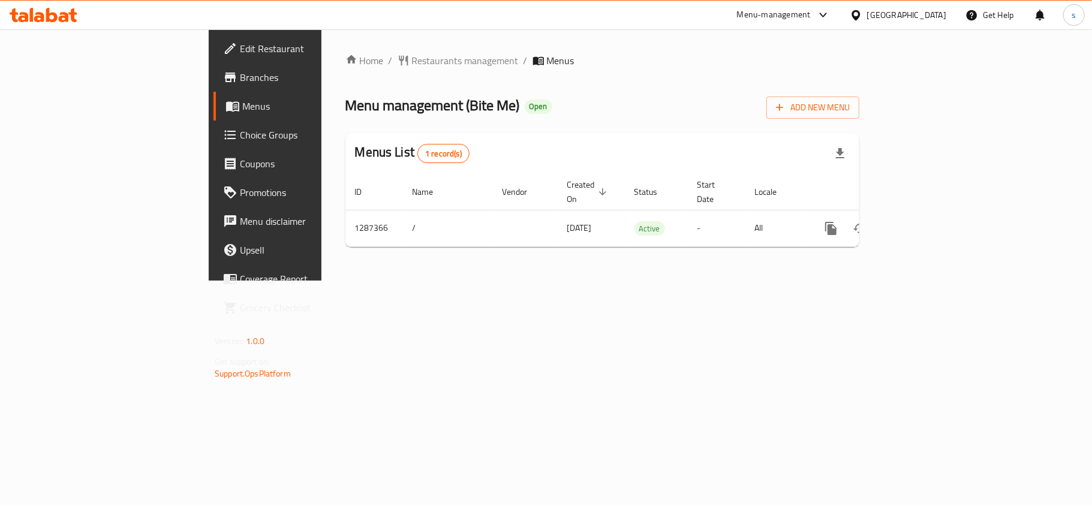
click at [929, 8] on div "[GEOGRAPHIC_DATA]" at bounding box center [906, 14] width 79 height 13
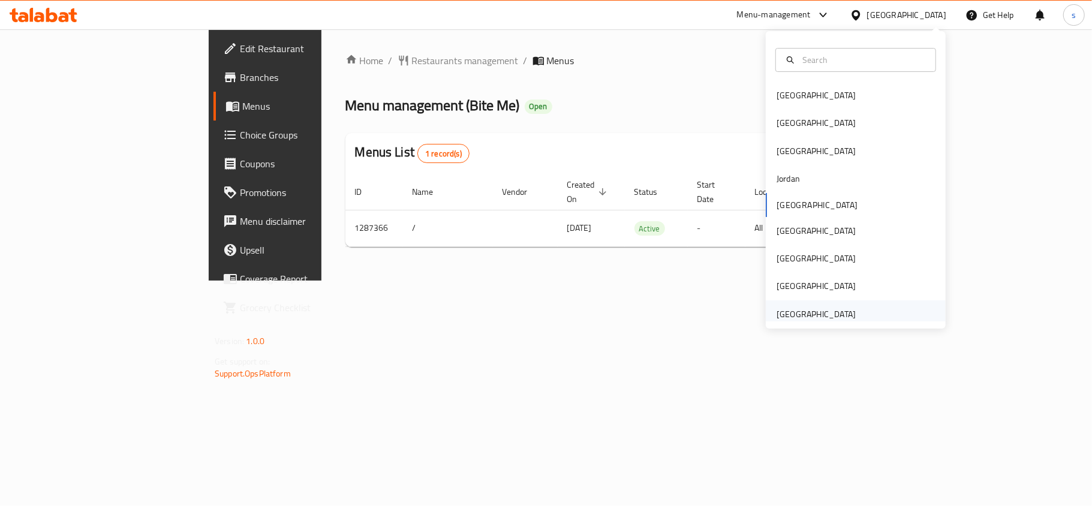
click at [834, 310] on div "[GEOGRAPHIC_DATA]" at bounding box center [816, 314] width 79 height 13
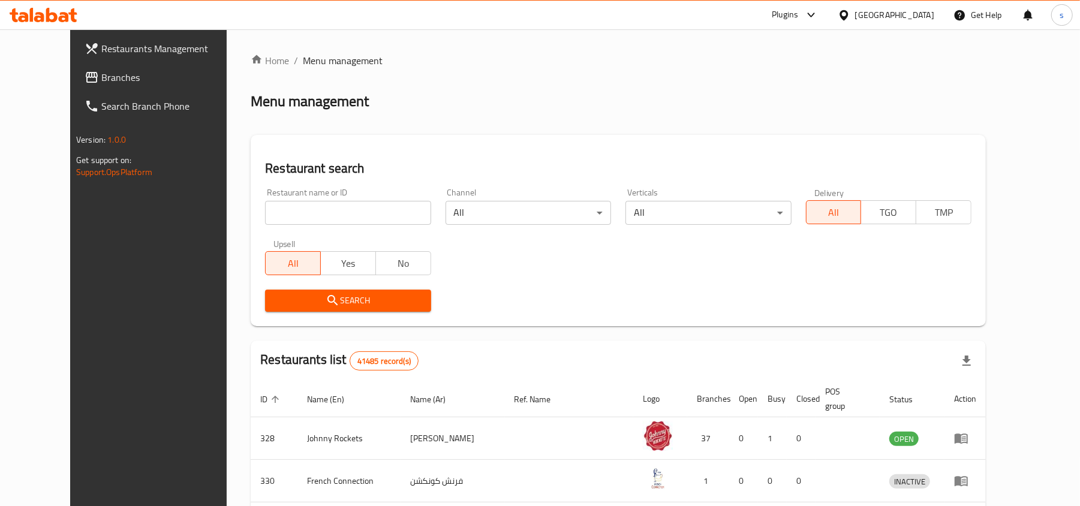
click at [101, 78] on span "Branches" at bounding box center [171, 77] width 140 height 14
